Goal: Information Seeking & Learning: Find contact information

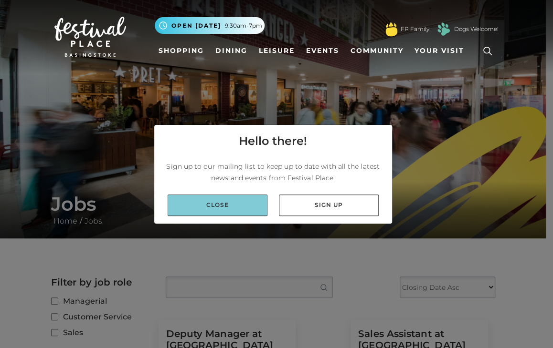
click at [198, 209] on link "Close" at bounding box center [218, 205] width 100 height 21
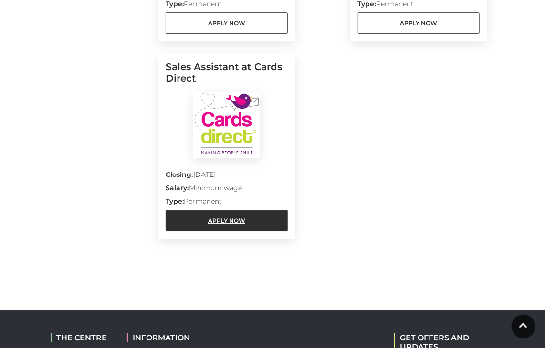
scroll to position [1073, 0]
click at [266, 220] on link "Apply Now" at bounding box center [227, 220] width 122 height 21
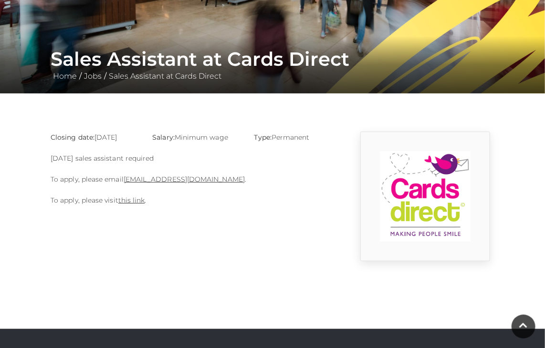
scroll to position [145, 0]
click at [132, 200] on link "this link" at bounding box center [131, 200] width 27 height 9
click at [167, 175] on link "basingstoke@cardsdirect.co.uk" at bounding box center [184, 179] width 121 height 9
click at [186, 179] on link "basingstoke@cardsdirect.co.uk" at bounding box center [184, 179] width 121 height 9
click at [231, 180] on p "To apply, please email basingstoke@cardsdirect.co.uk ." at bounding box center [196, 179] width 291 height 11
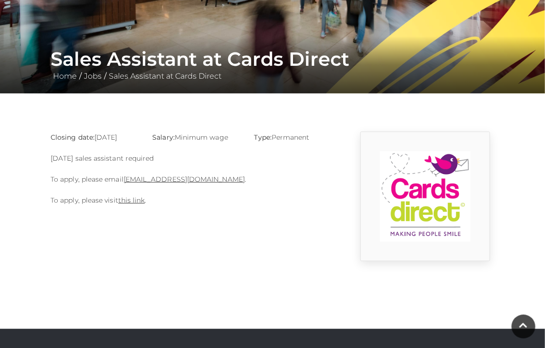
click at [231, 180] on p "To apply, please email basingstoke@cardsdirect.co.uk ." at bounding box center [196, 179] width 291 height 11
click at [225, 179] on link "basingstoke@cardsdirect.co.uk" at bounding box center [184, 179] width 121 height 9
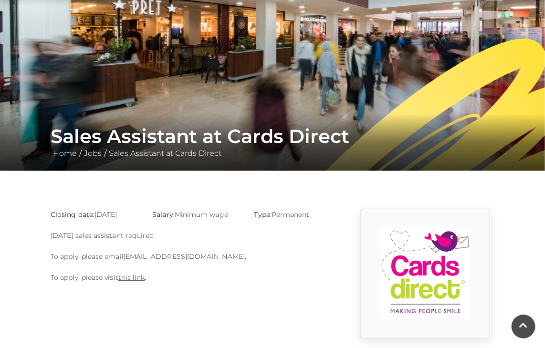
scroll to position [67, 0]
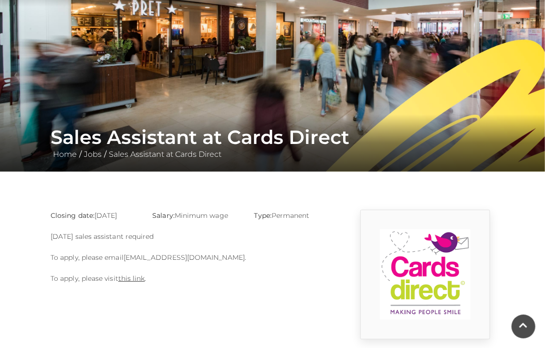
click at [164, 257] on link "basingstoke@cardsdirect.co.uk" at bounding box center [184, 257] width 121 height 9
click at [200, 259] on link "basingstoke@cardsdirect.co.uk" at bounding box center [184, 257] width 121 height 9
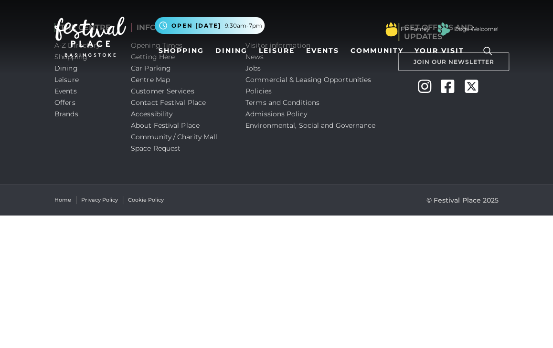
click at [368, 216] on html "Skip to Navigation Skip to Content Toggle navigation .st5{fill:none;stroke:#FFF…" at bounding box center [276, 108] width 553 height 216
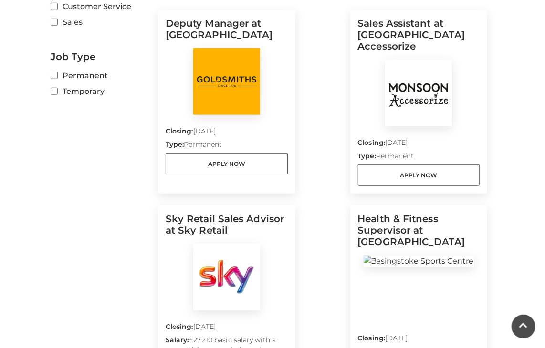
scroll to position [307, 0]
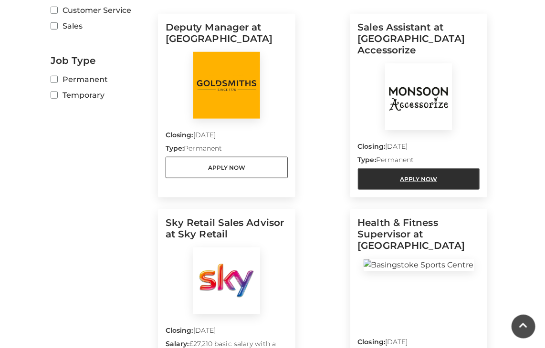
click at [404, 171] on link "Apply Now" at bounding box center [419, 178] width 122 height 21
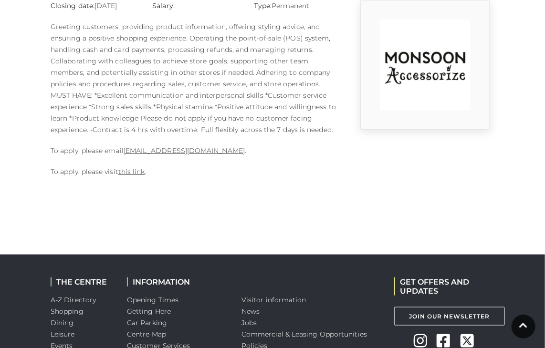
scroll to position [277, 0]
click at [139, 180] on div "Closing date: [DATE] Salary: Type: Permanent To apply, please email [EMAIL_ADDR…" at bounding box center [195, 93] width 305 height 187
click at [136, 172] on link "this link" at bounding box center [131, 172] width 27 height 9
